Goal: Navigation & Orientation: Find specific page/section

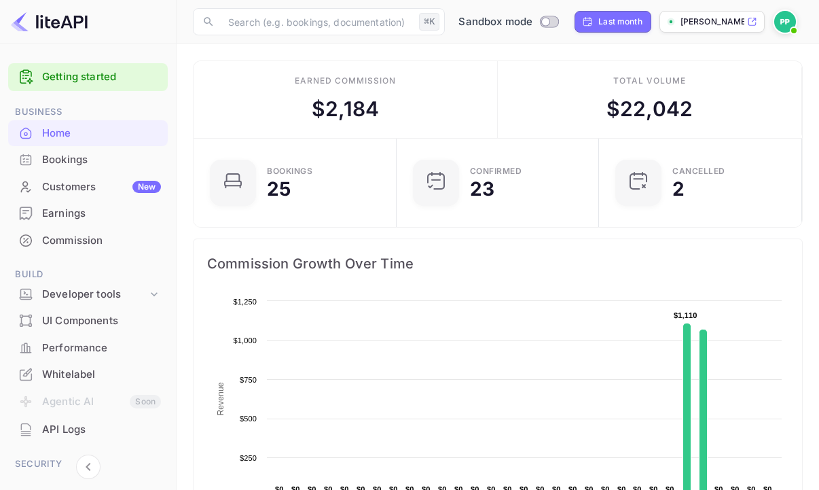
scroll to position [210, 185]
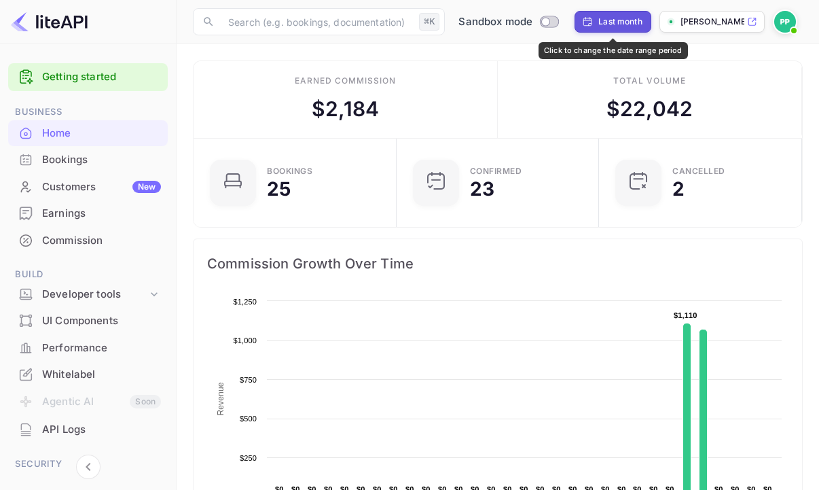
click at [602, 22] on div "Last month" at bounding box center [620, 22] width 44 height 12
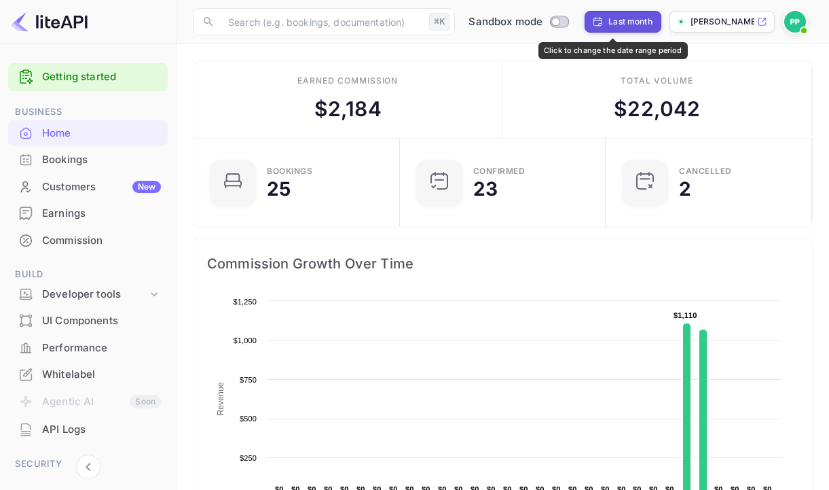
select select "7"
select select "2025"
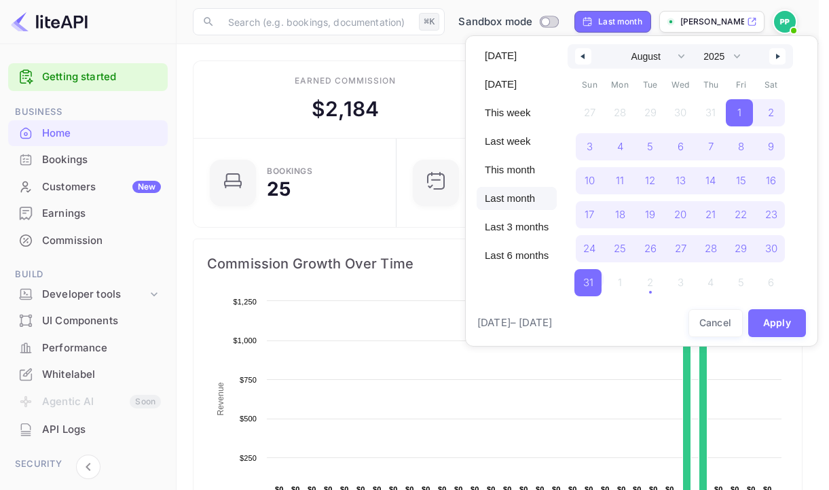
click at [425, 69] on div at bounding box center [414, 245] width 829 height 490
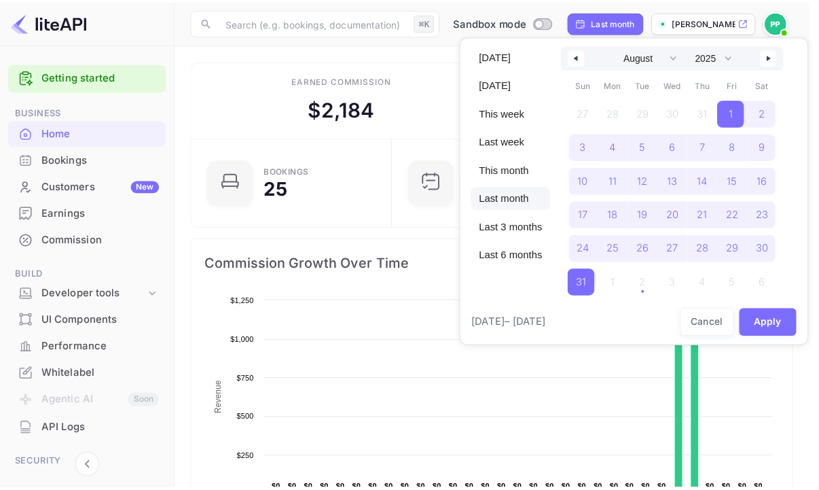
scroll to position [11, 11]
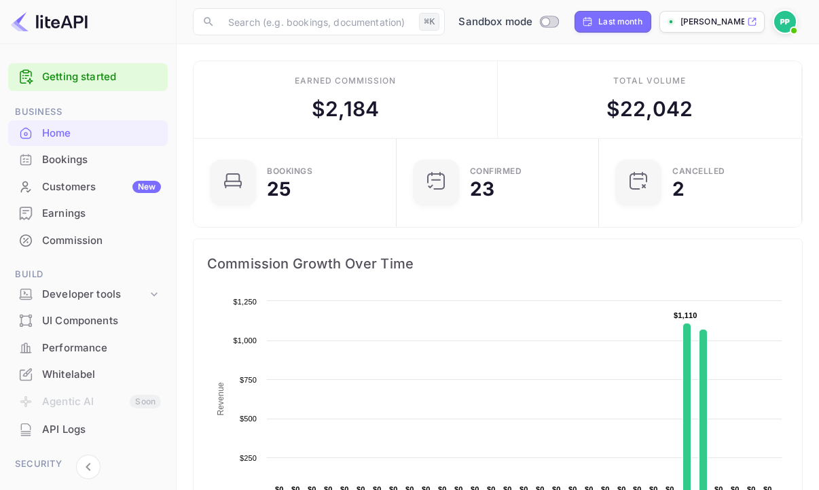
click at [786, 16] on img at bounding box center [785, 22] width 22 height 22
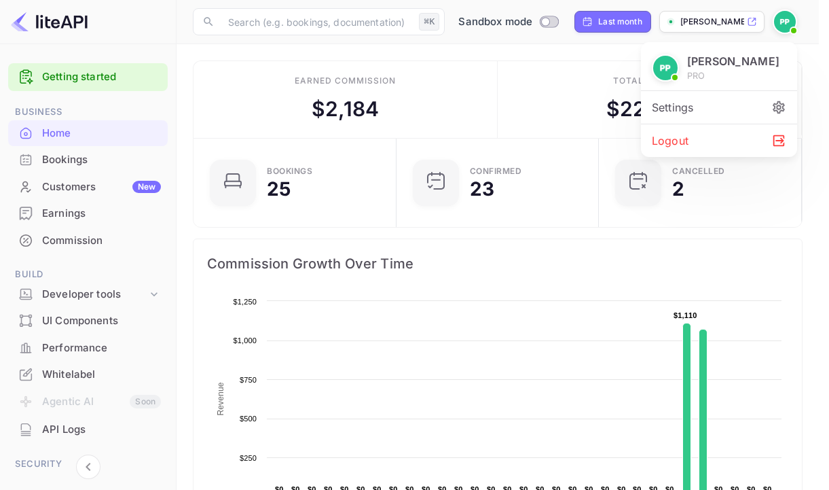
click at [712, 107] on div "Settings" at bounding box center [719, 107] width 156 height 33
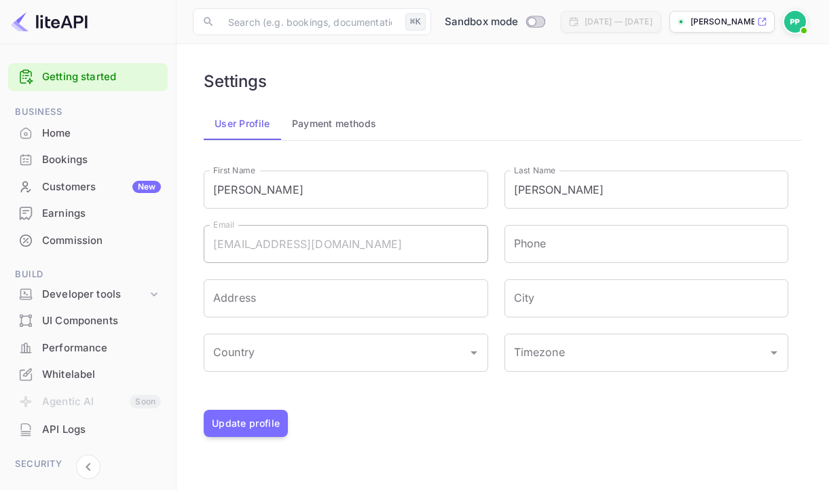
click at [323, 120] on button "Payment methods" at bounding box center [334, 123] width 107 height 33
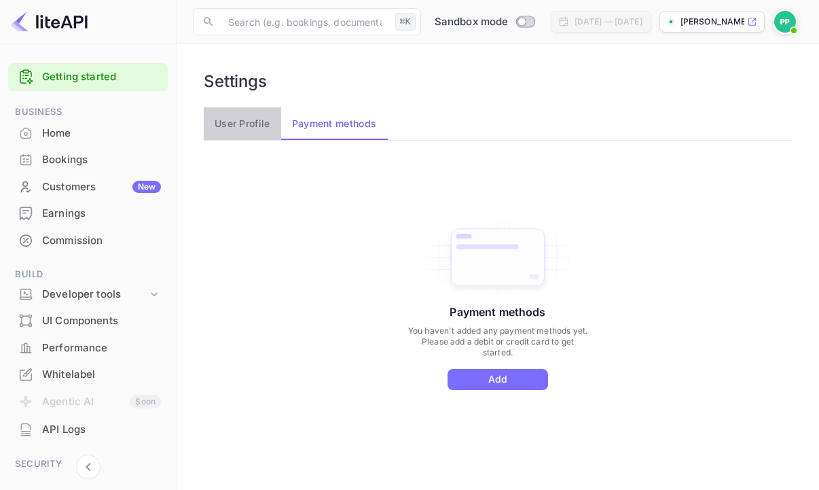
click at [249, 123] on button "User Profile" at bounding box center [242, 123] width 77 height 33
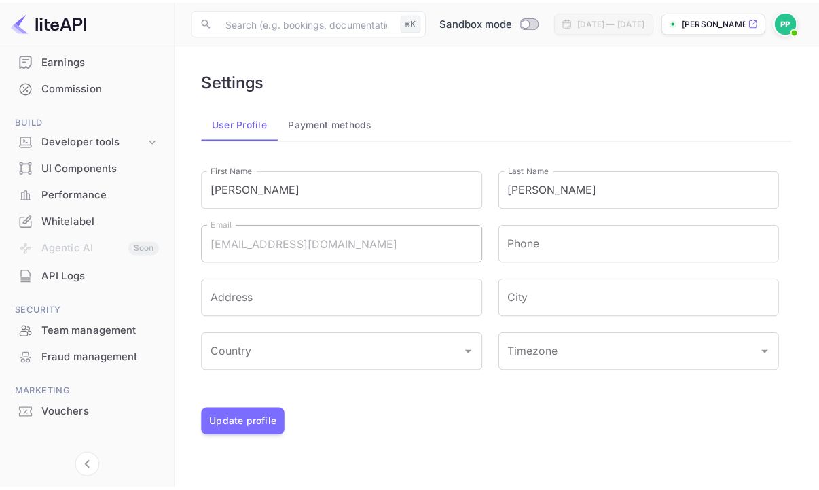
scroll to position [165, 0]
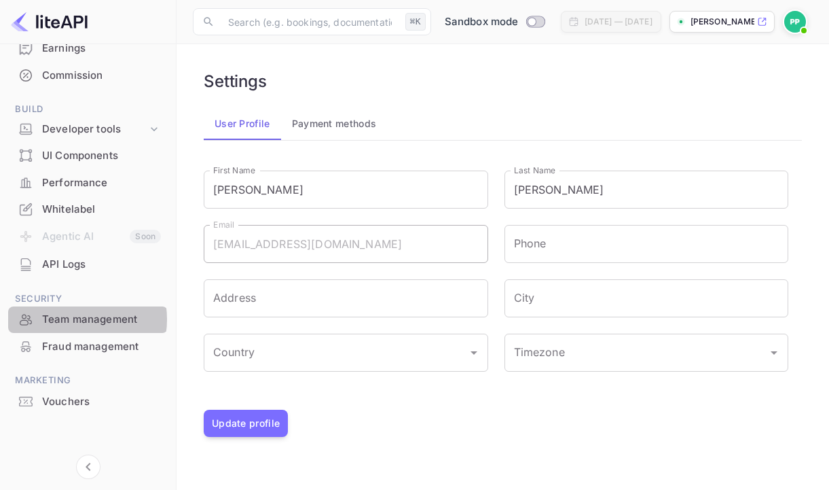
click at [72, 319] on div "Team management" at bounding box center [101, 320] width 119 height 16
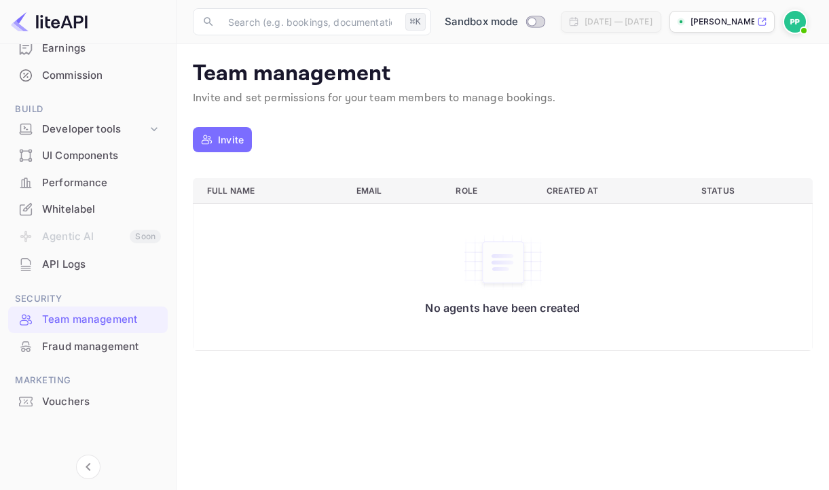
click at [71, 344] on div "Fraud management" at bounding box center [101, 347] width 119 height 16
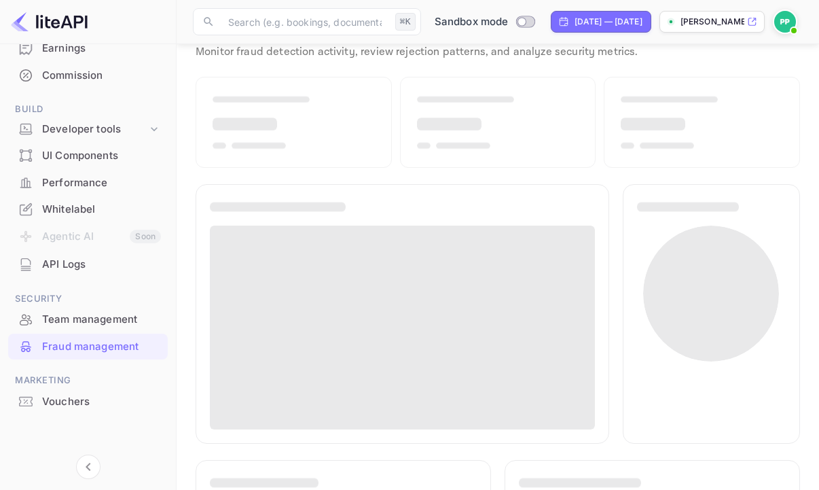
scroll to position [50, 0]
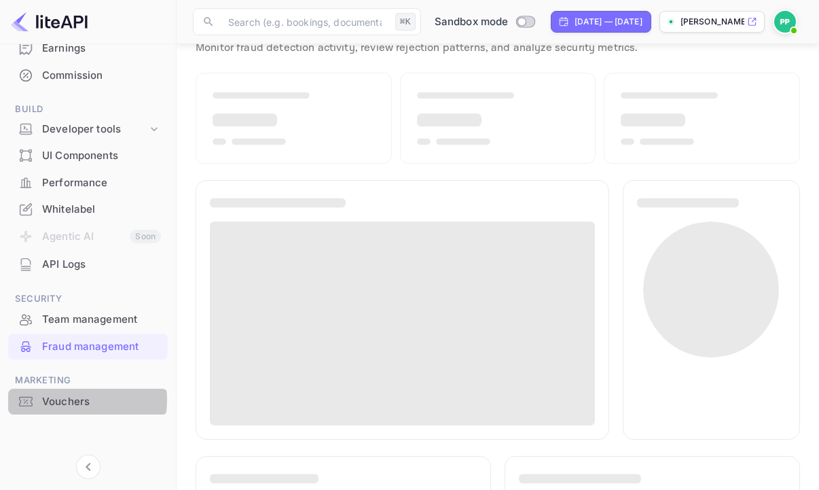
click at [66, 400] on div "Vouchers" at bounding box center [101, 402] width 119 height 16
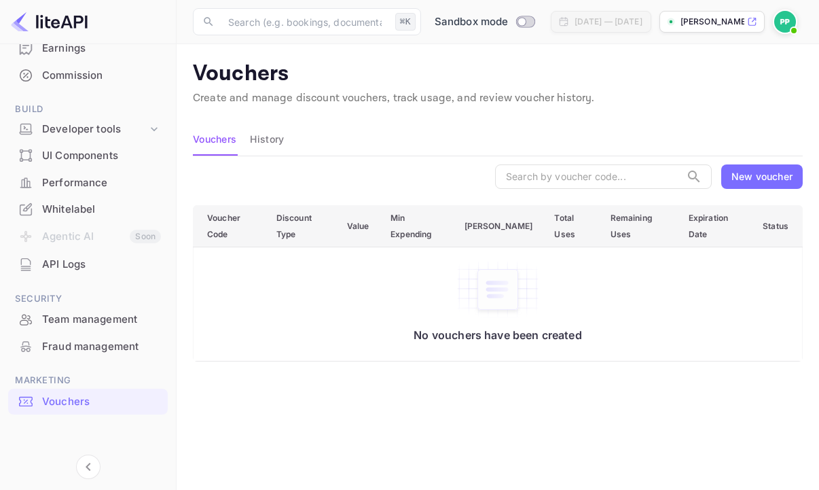
click at [67, 263] on div "API Logs" at bounding box center [101, 265] width 119 height 16
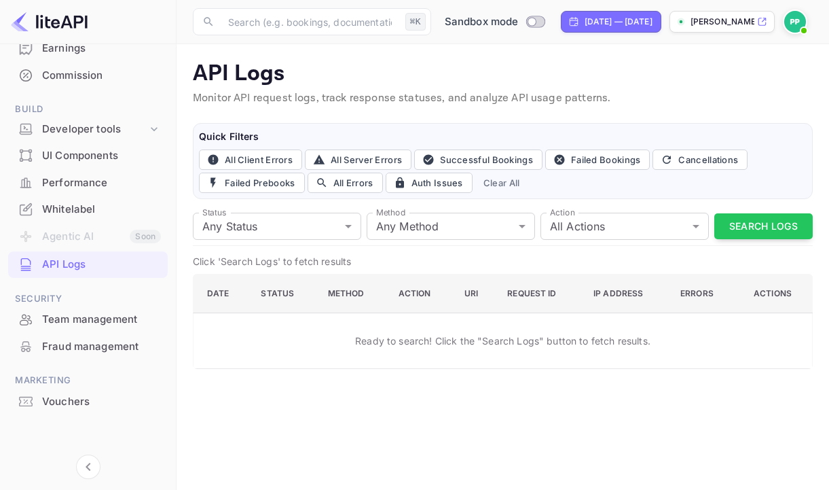
click at [58, 208] on div "Whitelabel" at bounding box center [101, 210] width 119 height 16
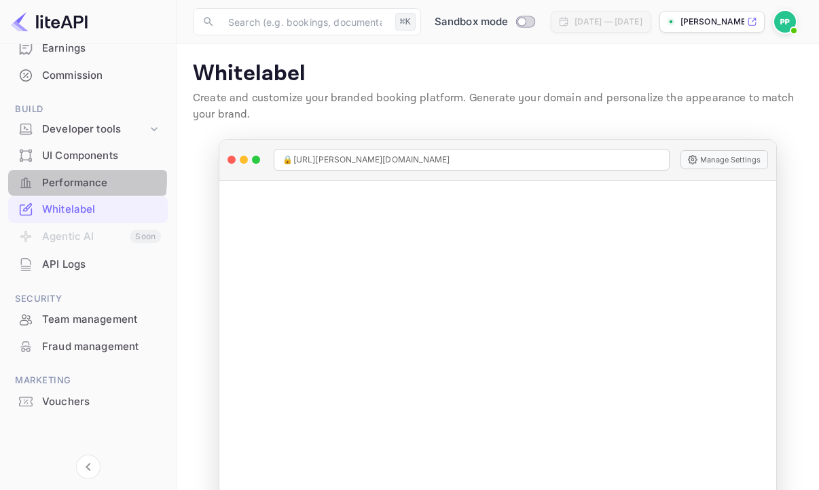
click at [66, 179] on div "Performance" at bounding box center [101, 183] width 119 height 16
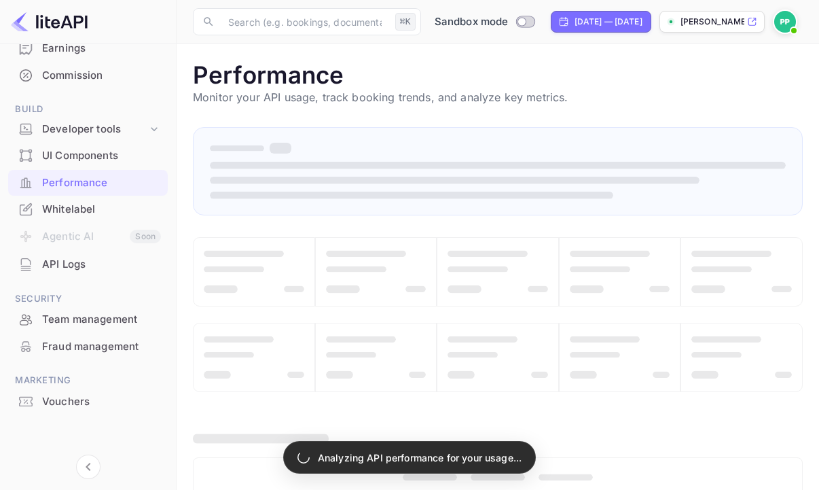
click at [68, 154] on div "UI Components" at bounding box center [101, 156] width 119 height 16
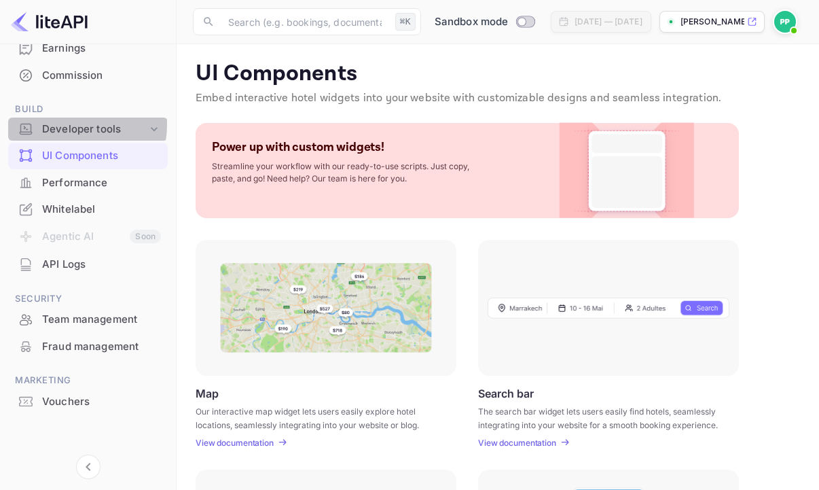
click at [73, 125] on div "Developer tools" at bounding box center [94, 130] width 105 height 16
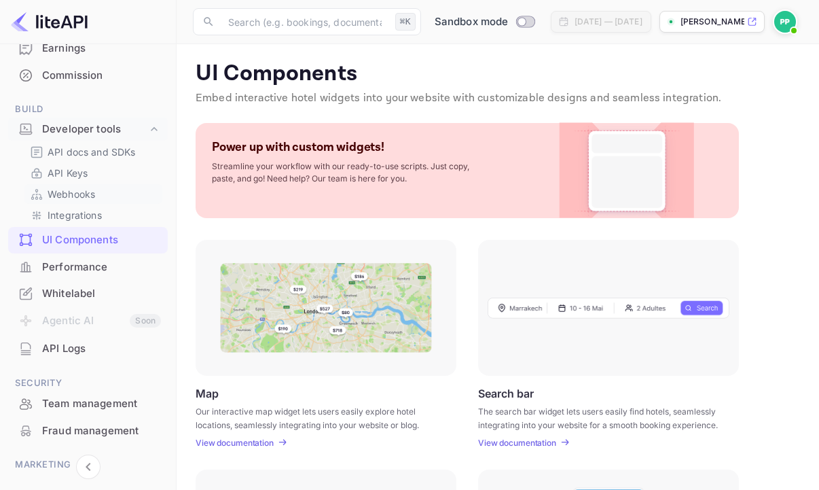
click at [77, 190] on p "Webhooks" at bounding box center [72, 194] width 48 height 14
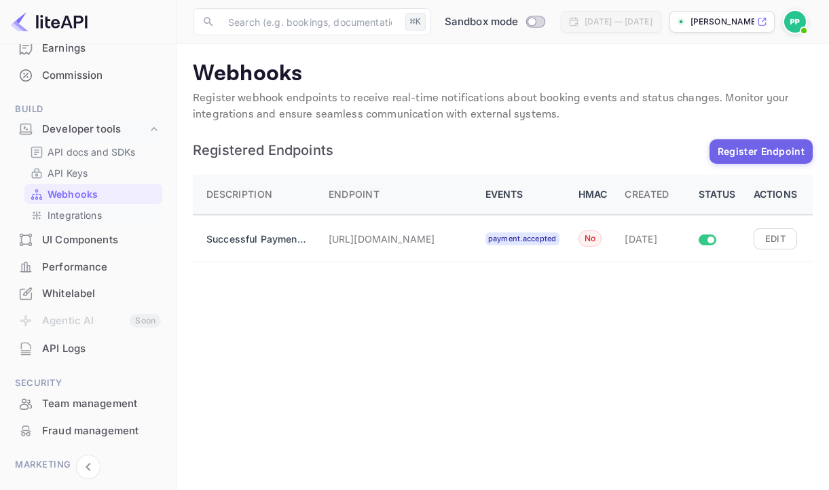
click at [77, 216] on p "Integrations" at bounding box center [75, 215] width 54 height 14
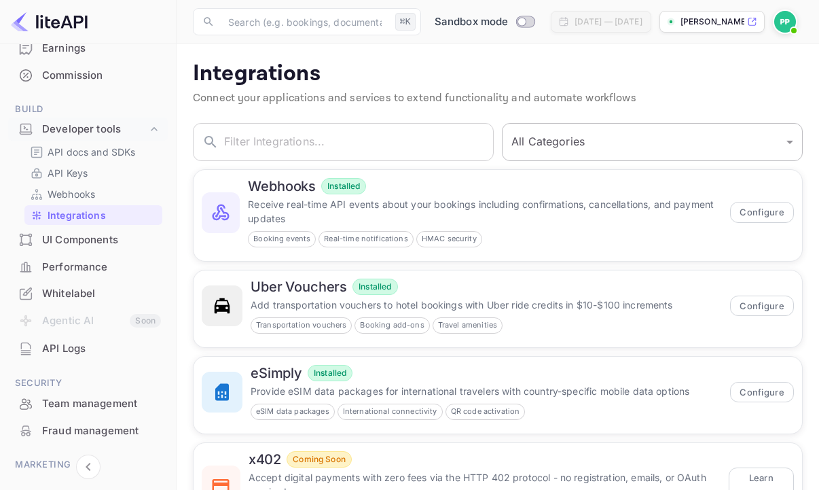
click at [560, 139] on select "All Categories Developer Tools Travel Services Payment Systems" at bounding box center [652, 142] width 301 height 38
select select "Payment Systems"
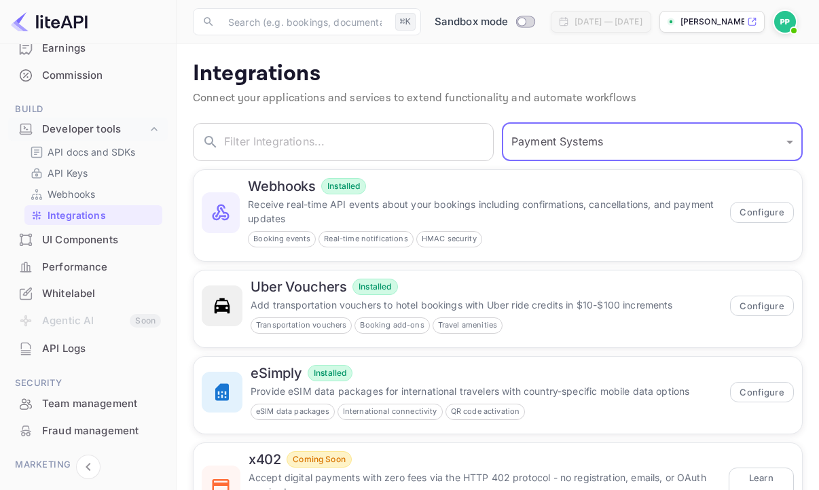
click at [507, 123] on select "All Categories Developer Tools Travel Services Payment Systems" at bounding box center [652, 142] width 301 height 38
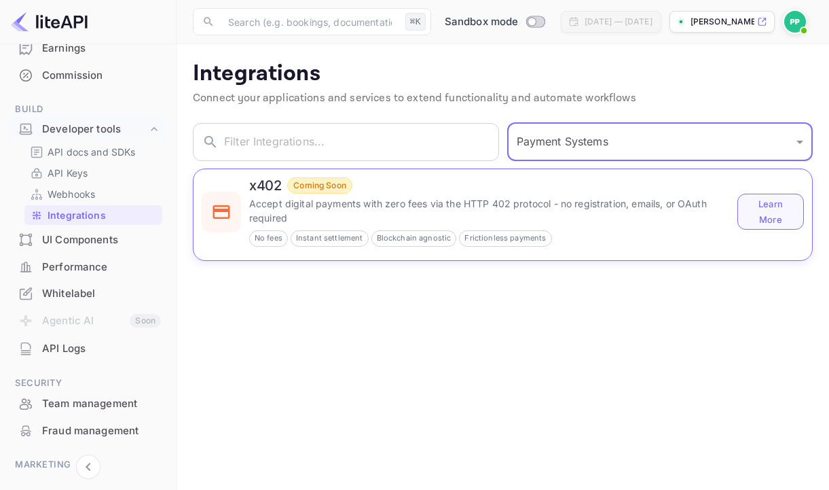
click at [778, 215] on button "Learn More" at bounding box center [770, 211] width 67 height 35
